Goal: Task Accomplishment & Management: Use online tool/utility

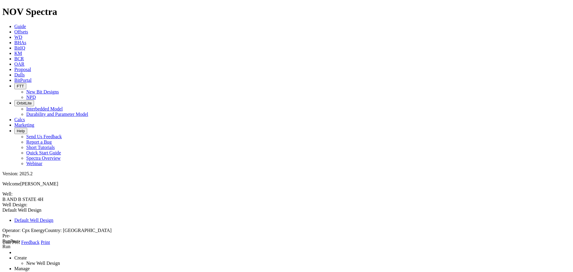
type input "10"
type input "15"
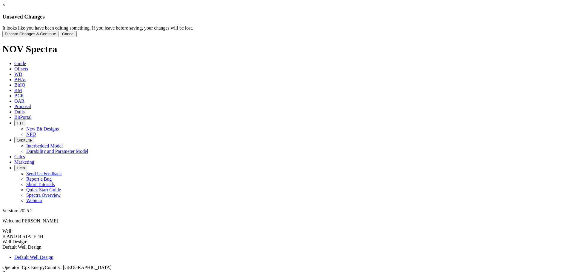
click at [77, 37] on button "Cancel" at bounding box center [68, 34] width 17 height 6
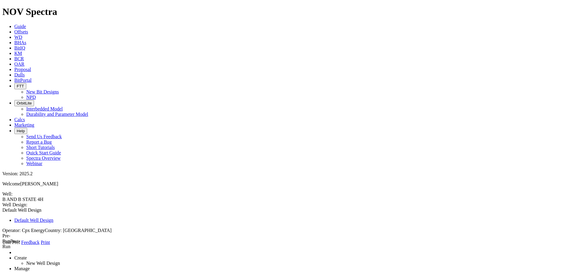
click at [2, 245] on link at bounding box center [2, 245] width 0 height 0
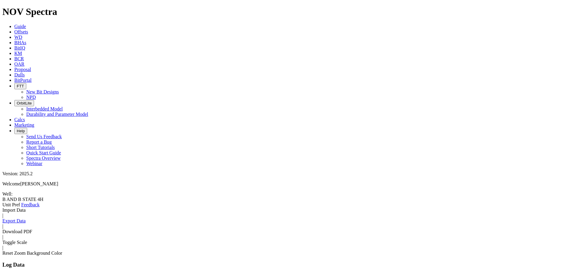
click at [2, 207] on span at bounding box center [2, 207] width 0 height 0
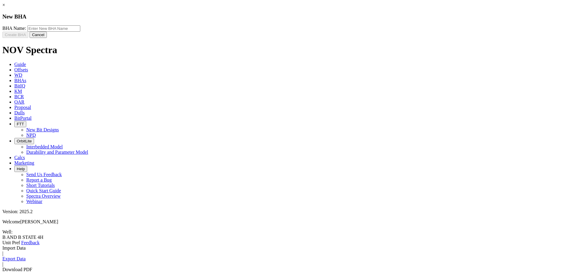
click at [80, 32] on input "text" at bounding box center [53, 28] width 53 height 6
click at [47, 38] on button "Cancel" at bounding box center [38, 35] width 17 height 6
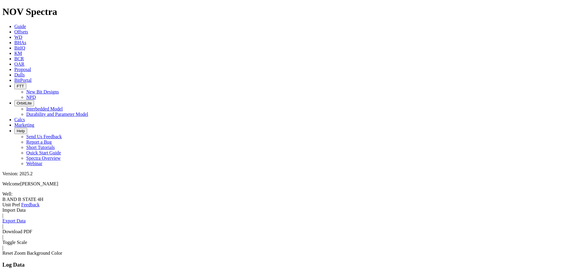
click at [2, 207] on icon at bounding box center [2, 207] width 0 height 0
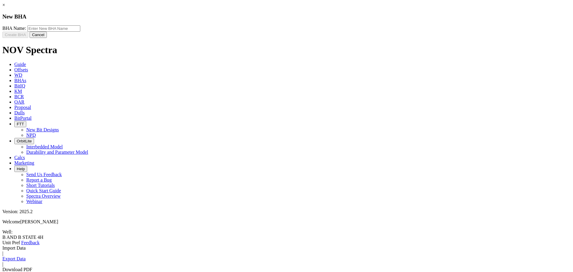
click at [80, 32] on input "text" at bounding box center [53, 28] width 53 height 6
type input "1"
click at [28, 38] on button "Create BHA" at bounding box center [15, 35] width 26 height 6
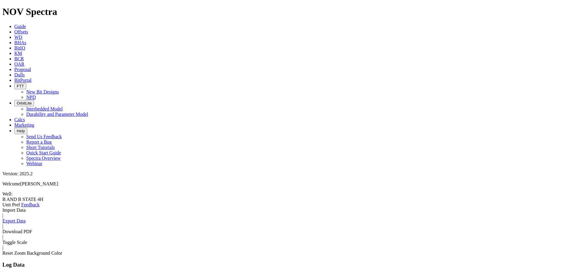
click at [2, 207] on icon at bounding box center [2, 207] width 0 height 0
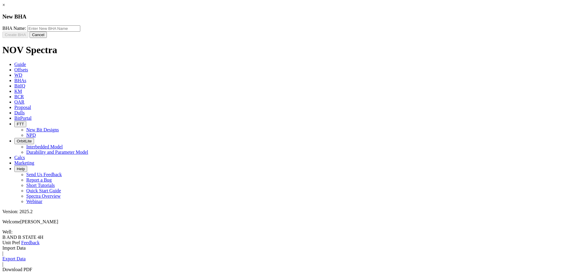
click at [47, 38] on button "Cancel" at bounding box center [38, 35] width 17 height 6
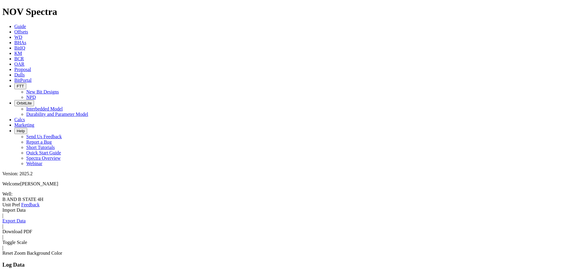
click at [2, 207] on icon at bounding box center [2, 207] width 0 height 0
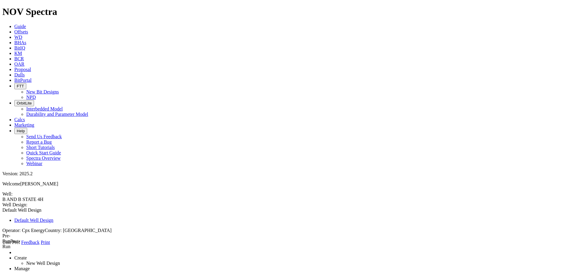
type textarea "9.875 Surface Hole"
type input "1"
type input "0"
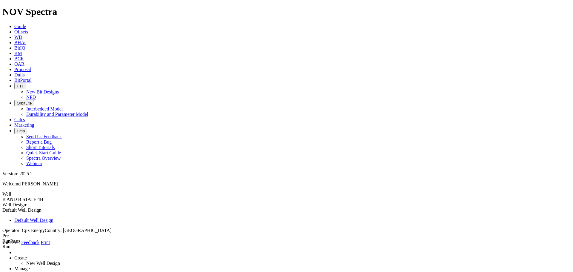
type input "900"
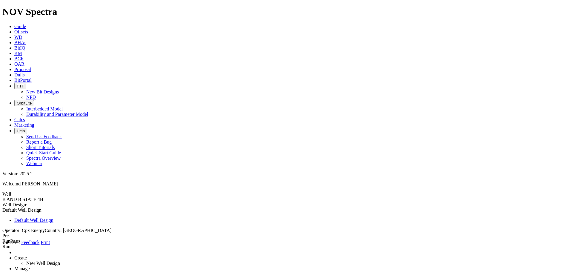
select select "object:2421"
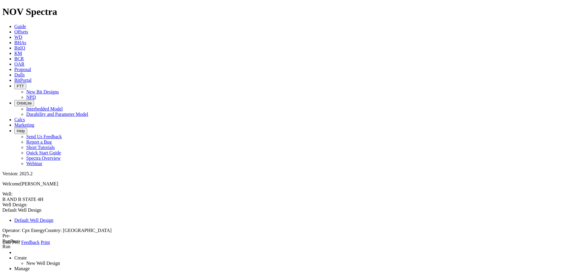
type input "PHANTOM"
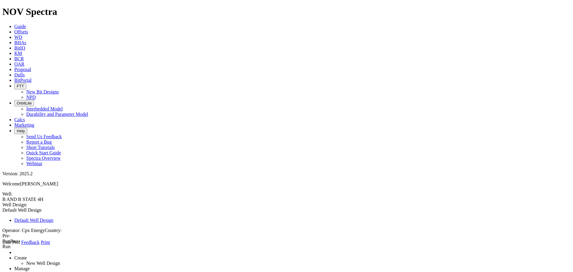
type input "28.913577"
type input "-100.239536"
type input "1355"
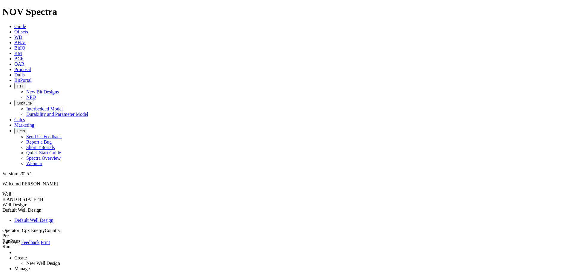
drag, startPoint x: 88, startPoint y: 220, endPoint x: 102, endPoint y: 219, distance: 13.5
drag, startPoint x: 99, startPoint y: 218, endPoint x: 83, endPoint y: 218, distance: 15.8
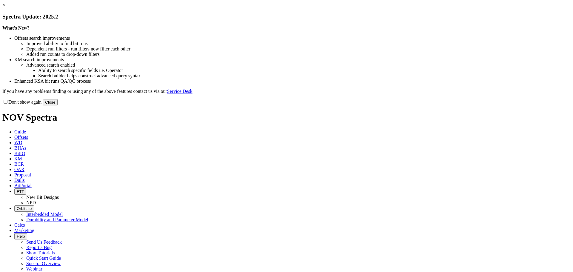
click at [58, 105] on button "Close" at bounding box center [50, 102] width 15 height 6
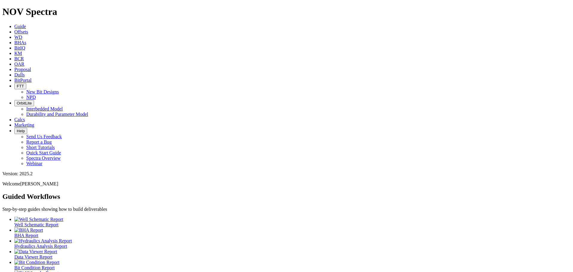
click at [14, 29] on icon at bounding box center [14, 31] width 0 height 5
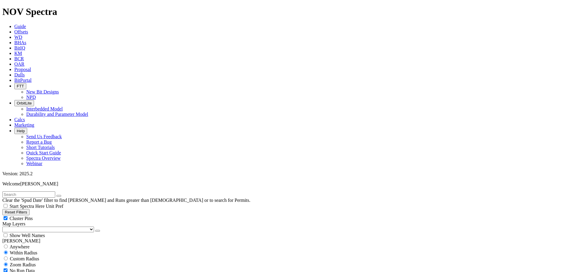
click at [59, 215] on div "Cluster Pins" at bounding box center [286, 218] width 568 height 6
checkbox input "false"
click at [29, 227] on select "US Counties [GEOGRAPHIC_DATA], [GEOGRAPHIC_DATA] [GEOGRAPHIC_DATA], [GEOGRAPHIC…" at bounding box center [48, 230] width 92 height 6
